Goal: Information Seeking & Learning: Learn about a topic

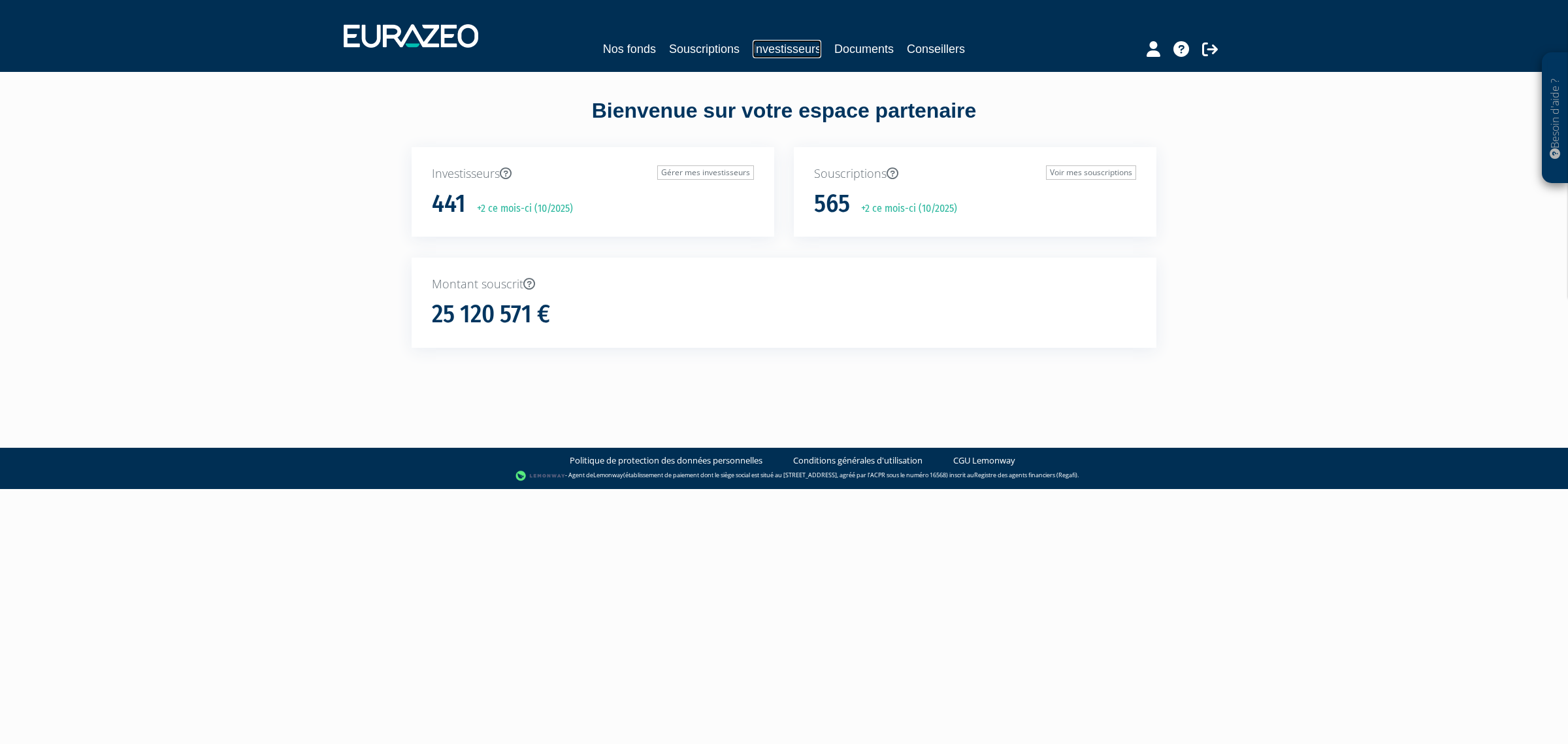
click at [792, 42] on link "Investisseurs" at bounding box center [787, 49] width 68 height 18
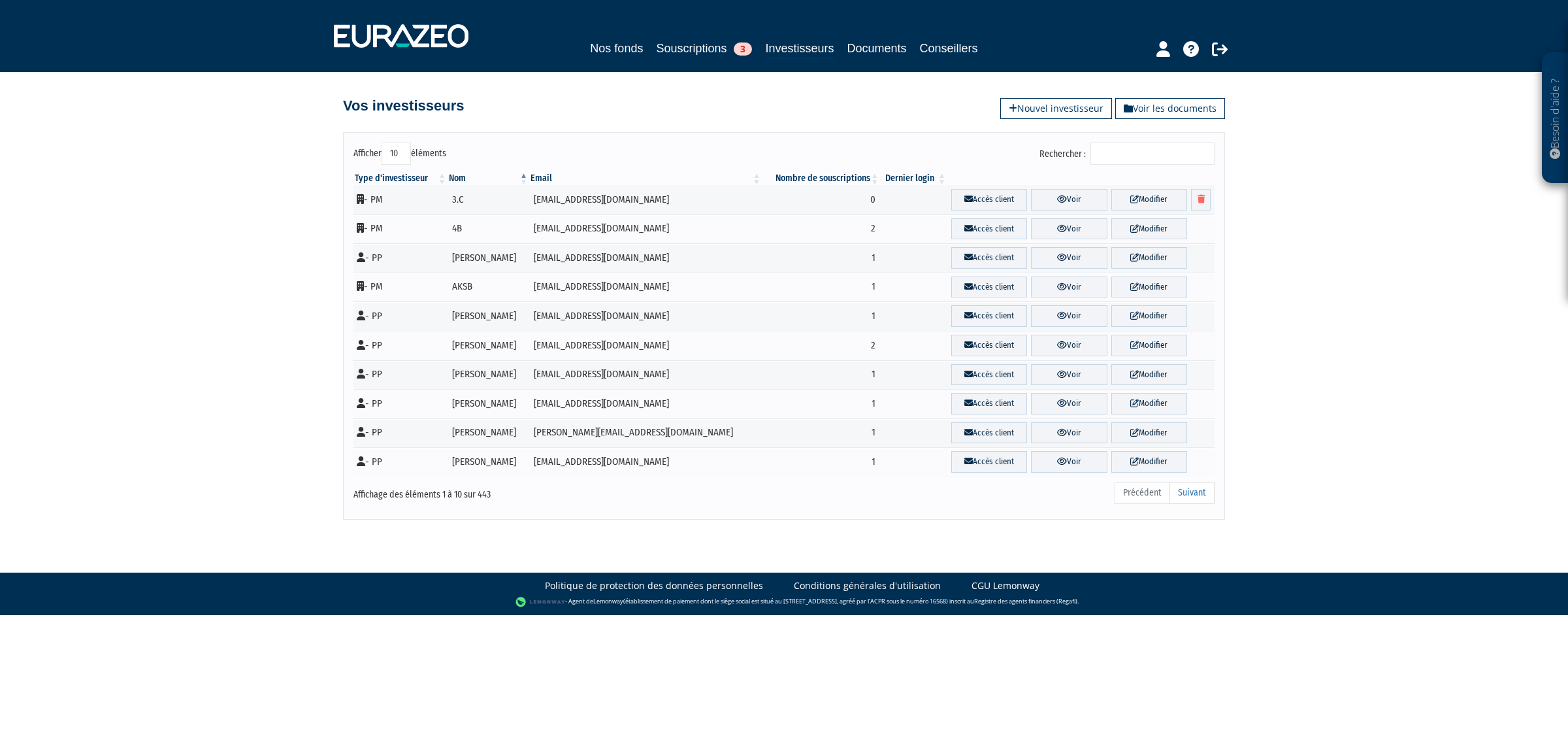
click at [1115, 153] on input "Rechercher :" at bounding box center [1152, 153] width 124 height 22
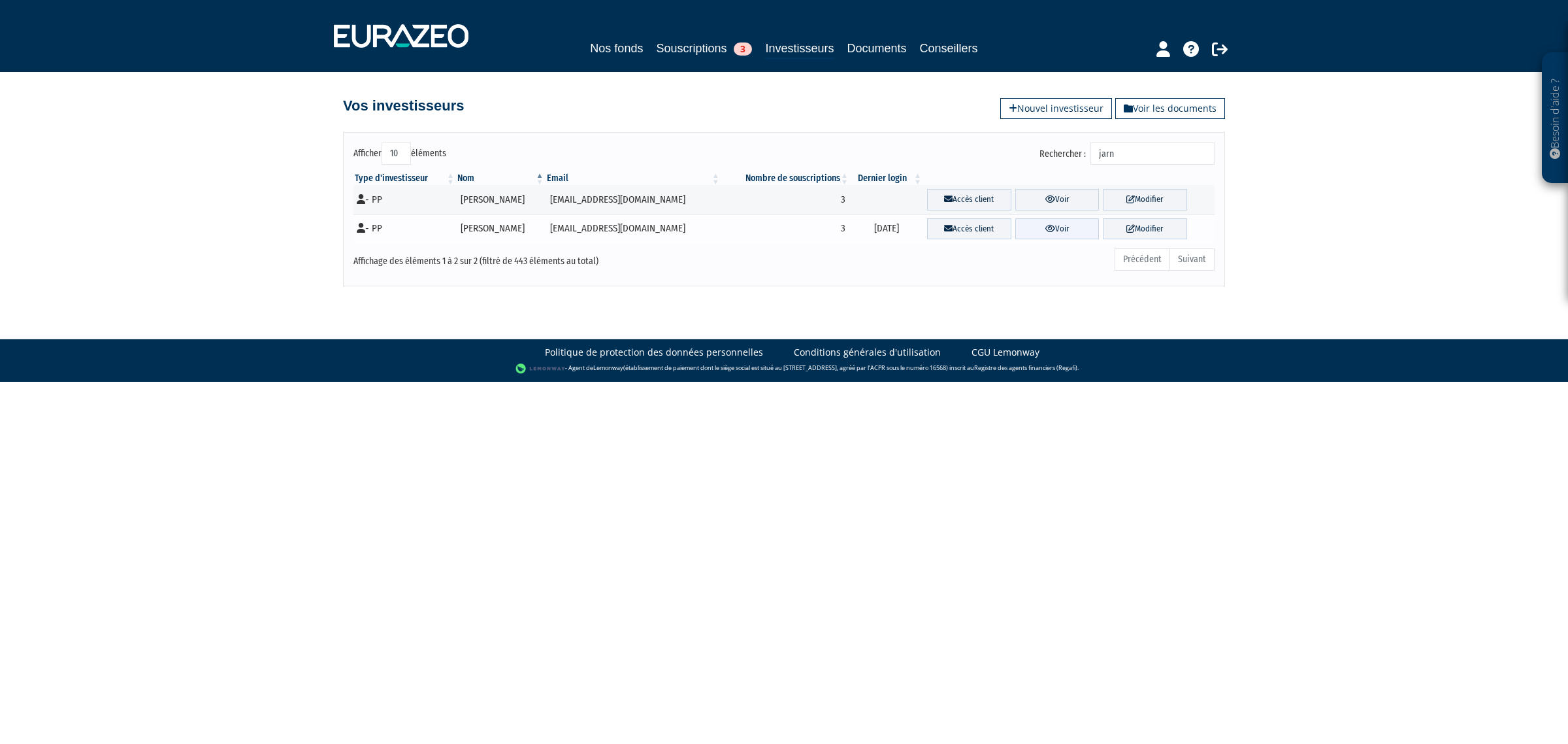
type input "jarn"
click at [1046, 224] on icon at bounding box center [1050, 228] width 10 height 8
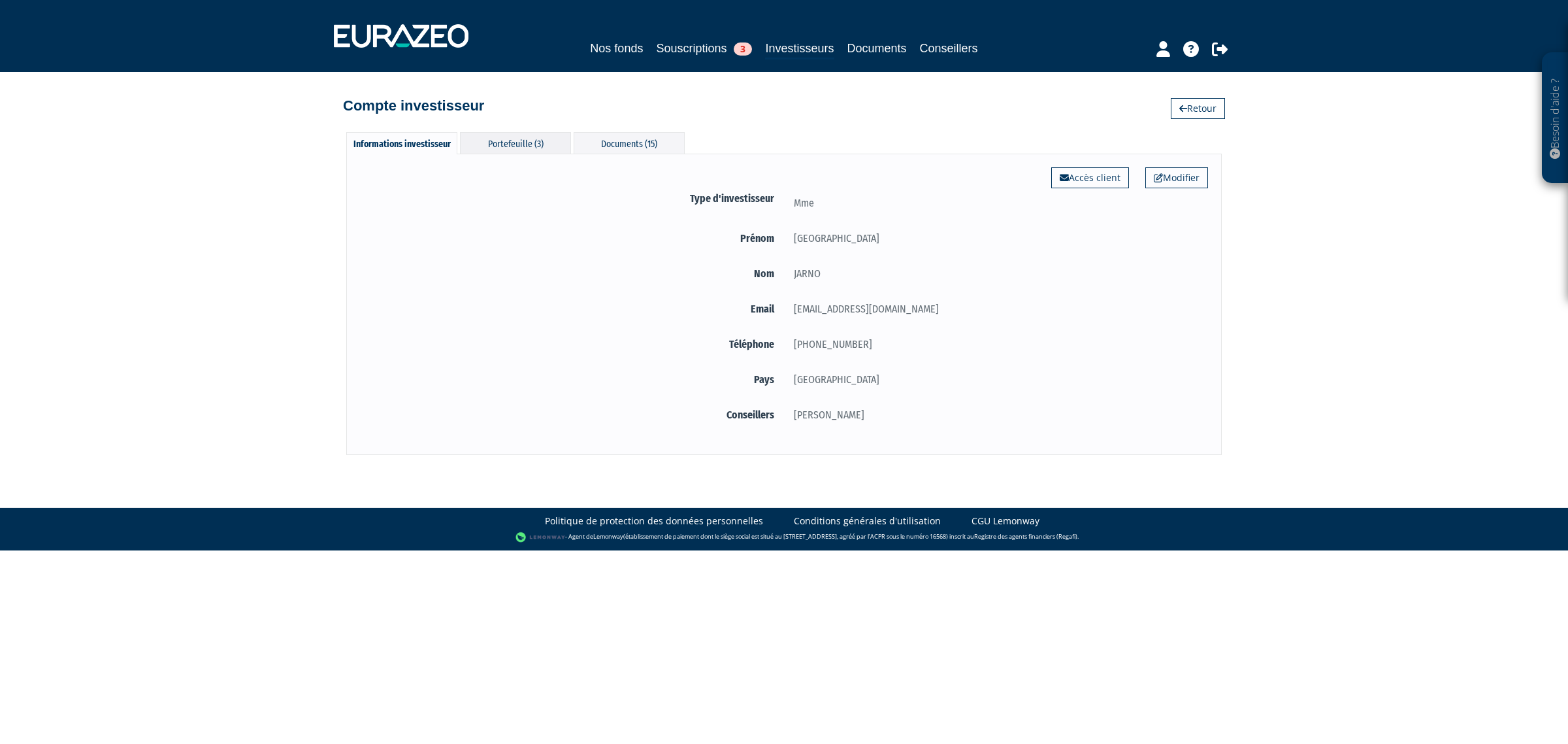
click at [527, 134] on div "Portefeuille (3)" at bounding box center [516, 142] width 111 height 21
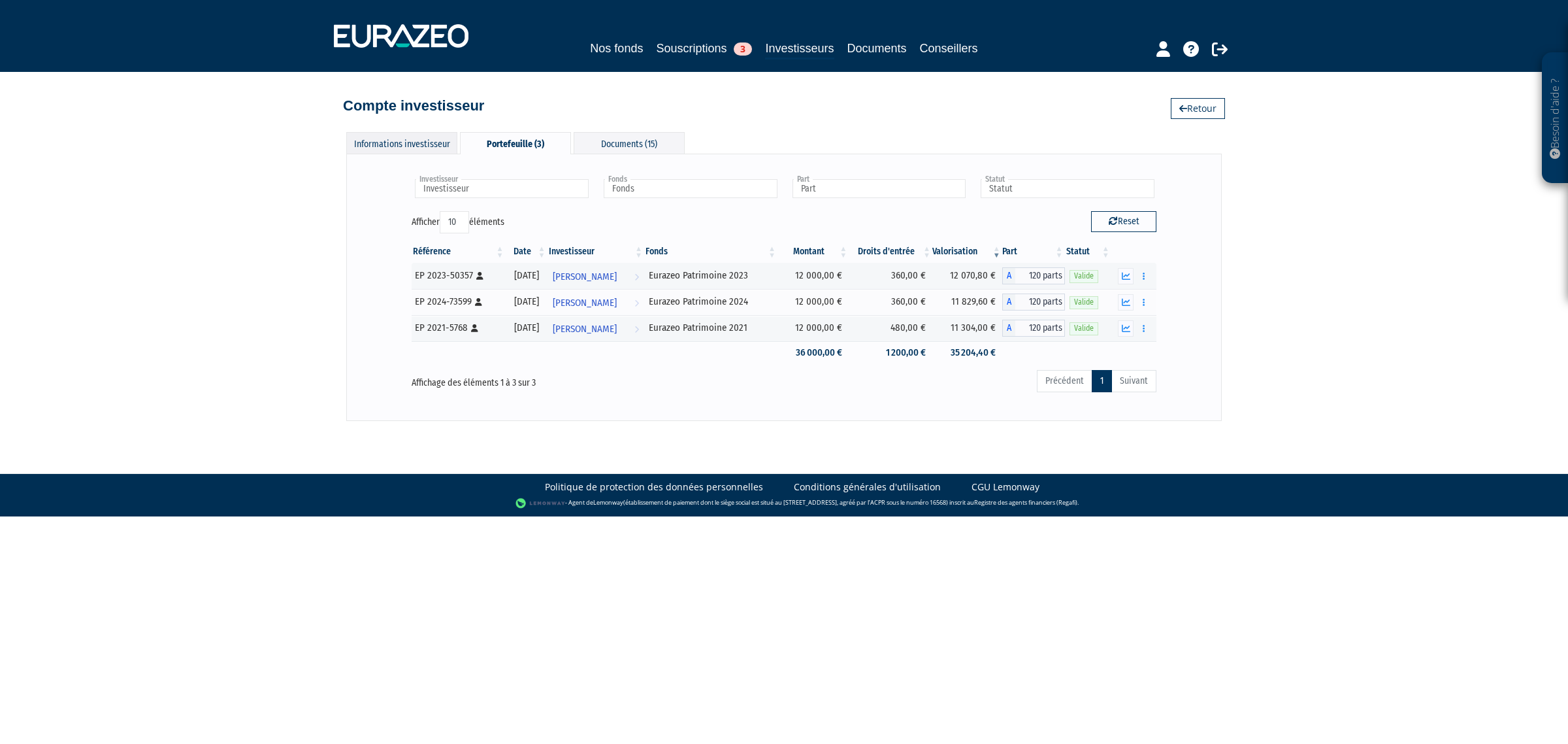
click at [417, 138] on div "Informations investisseur" at bounding box center [402, 142] width 111 height 21
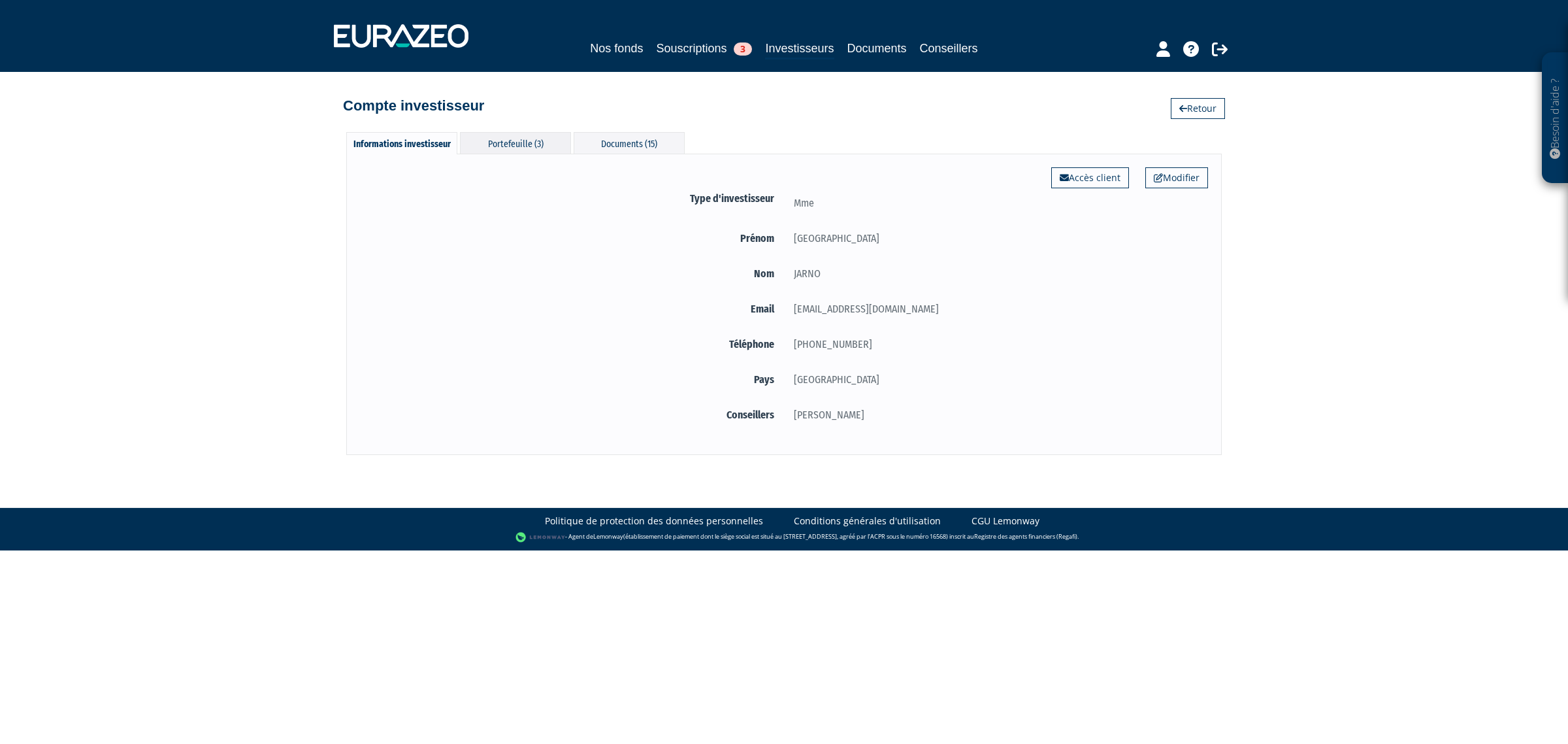
click at [501, 145] on div "Portefeuille (3)" at bounding box center [516, 142] width 111 height 21
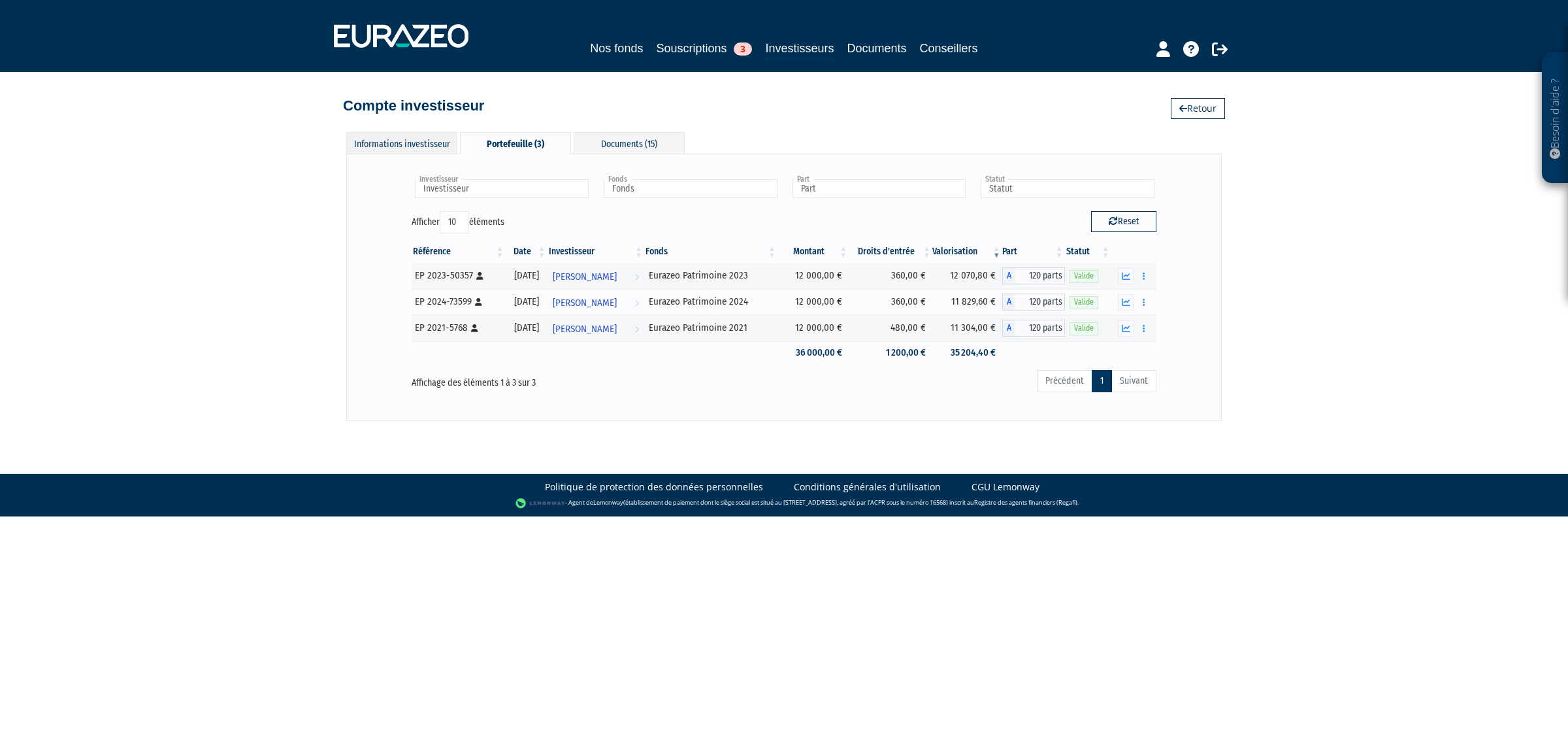
click at [386, 141] on div "Informations investisseur" at bounding box center [402, 142] width 111 height 21
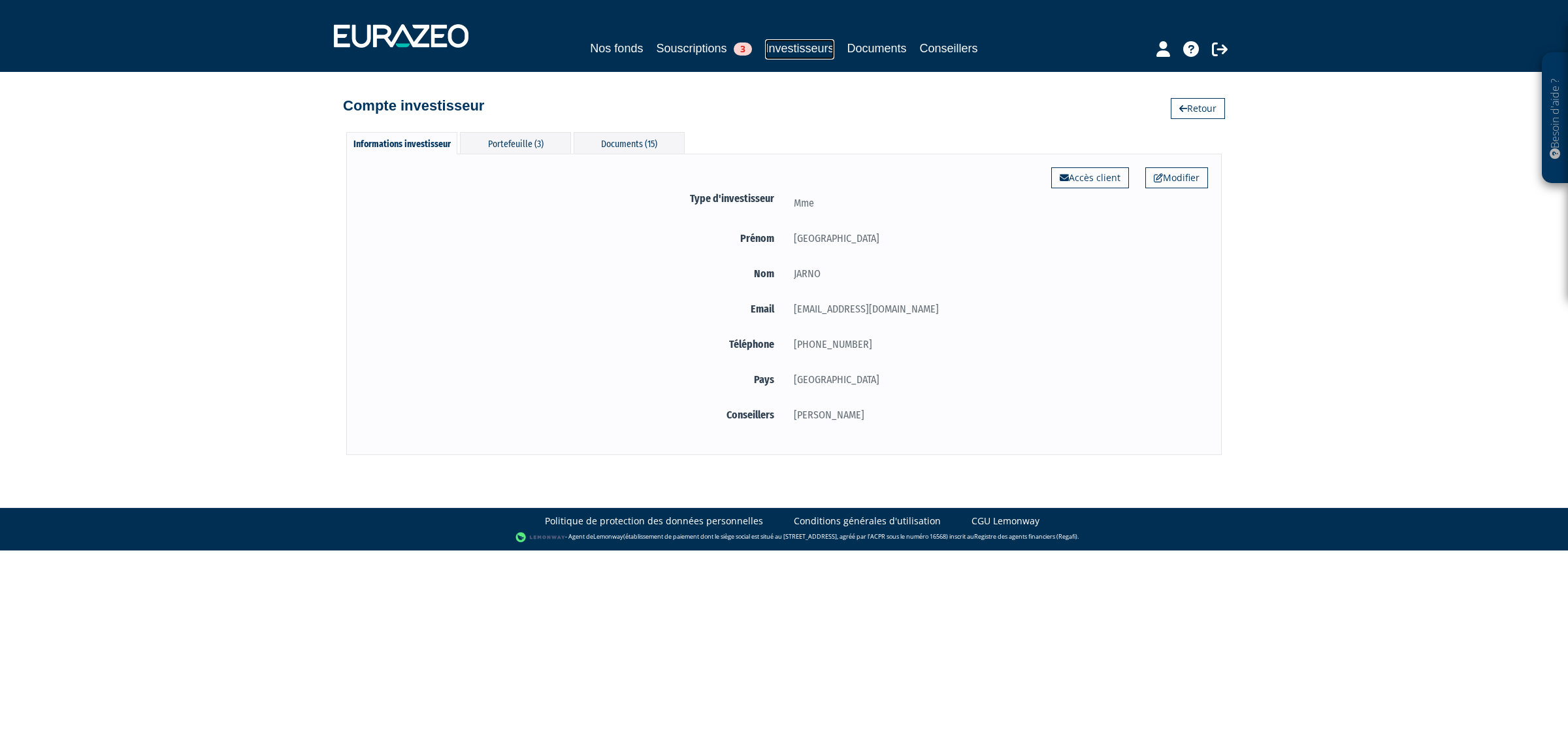
click at [811, 49] on link "Investisseurs" at bounding box center [800, 49] width 68 height 21
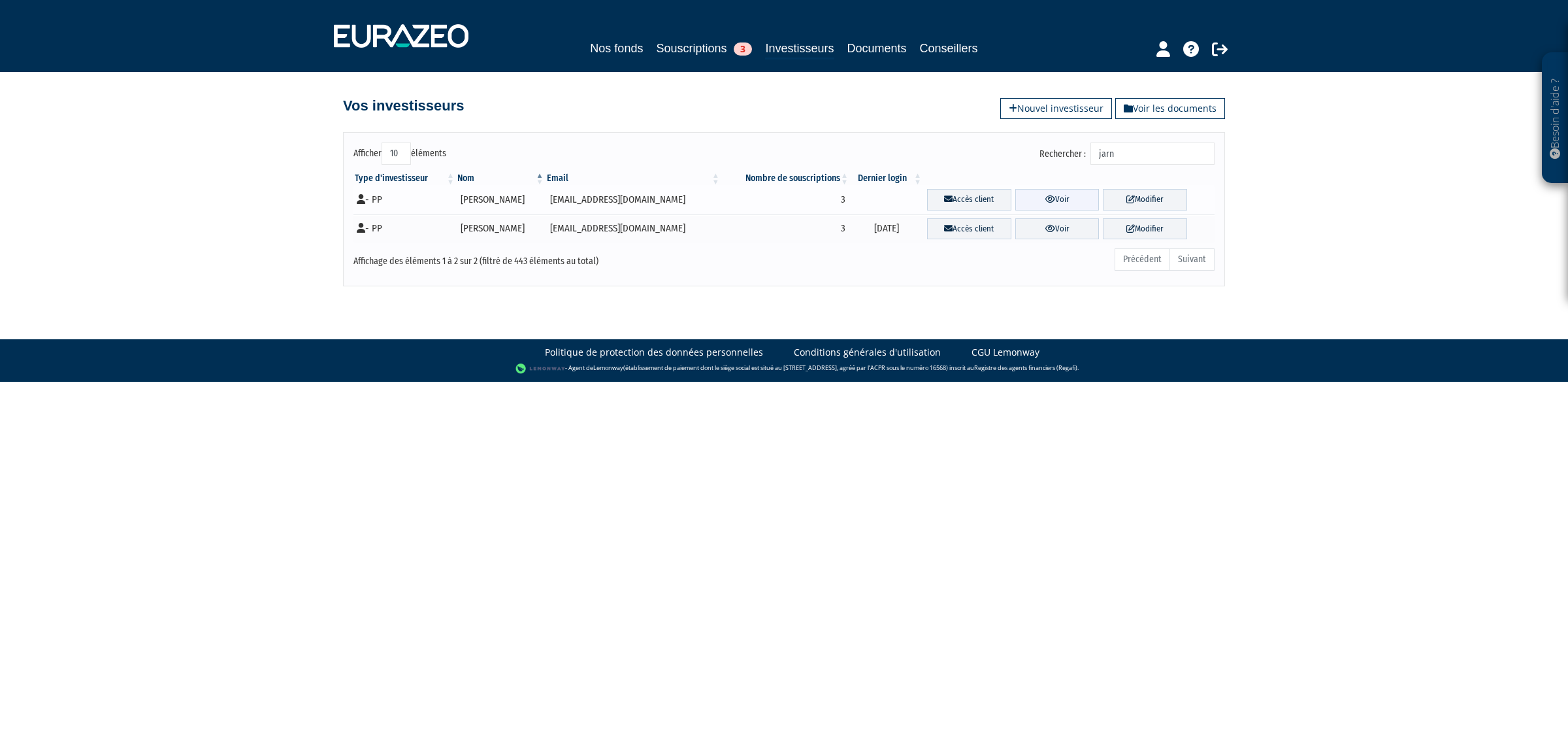
click at [1043, 194] on link "Voir" at bounding box center [1057, 199] width 84 height 21
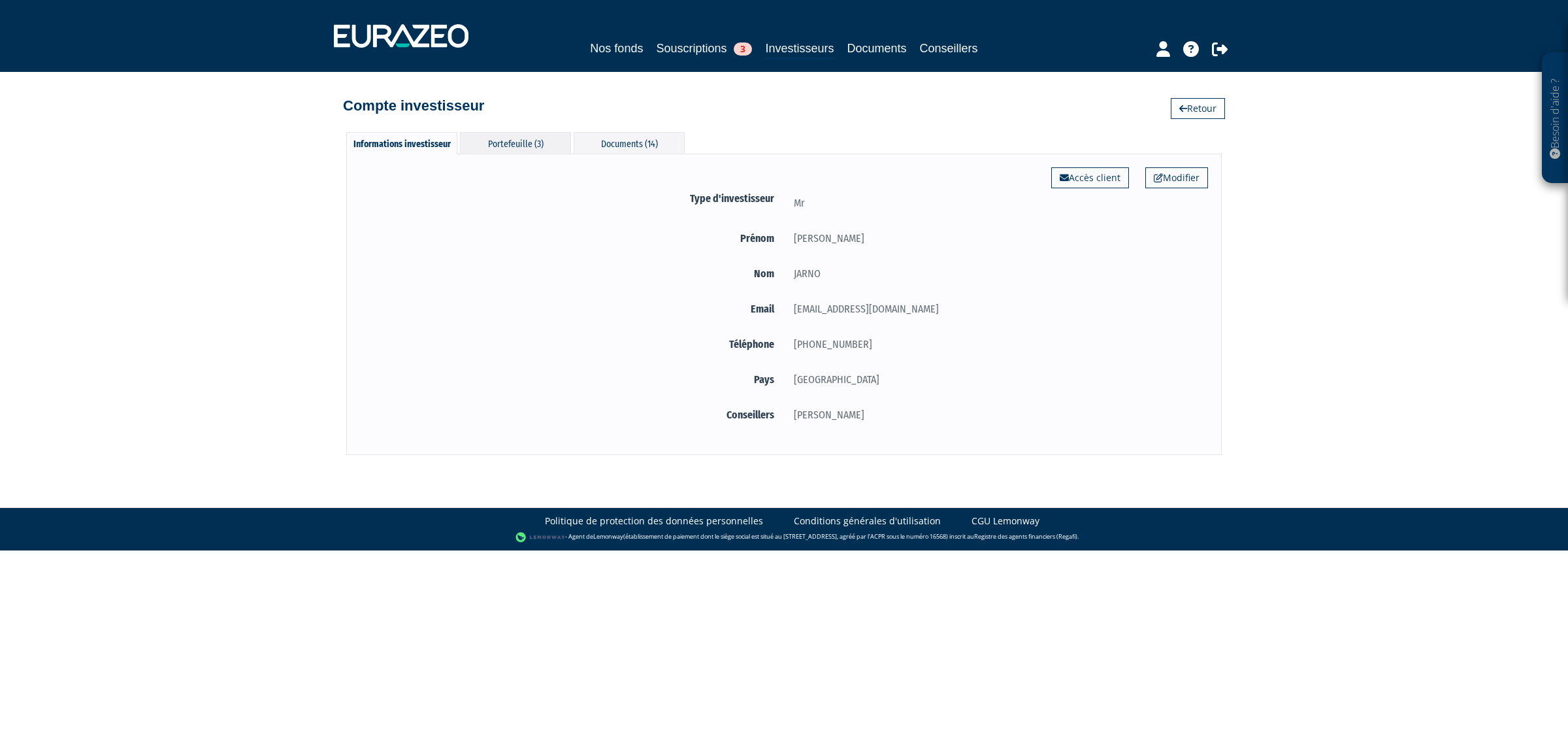
click at [524, 137] on div "Portefeuille (3)" at bounding box center [516, 142] width 111 height 21
